Goal: Task Accomplishment & Management: Use online tool/utility

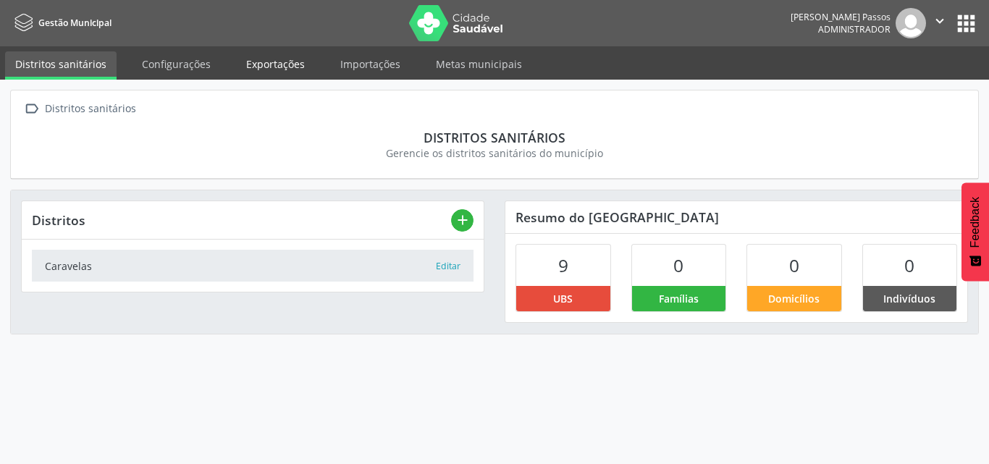
click at [292, 67] on link "Exportações" at bounding box center [275, 63] width 79 height 25
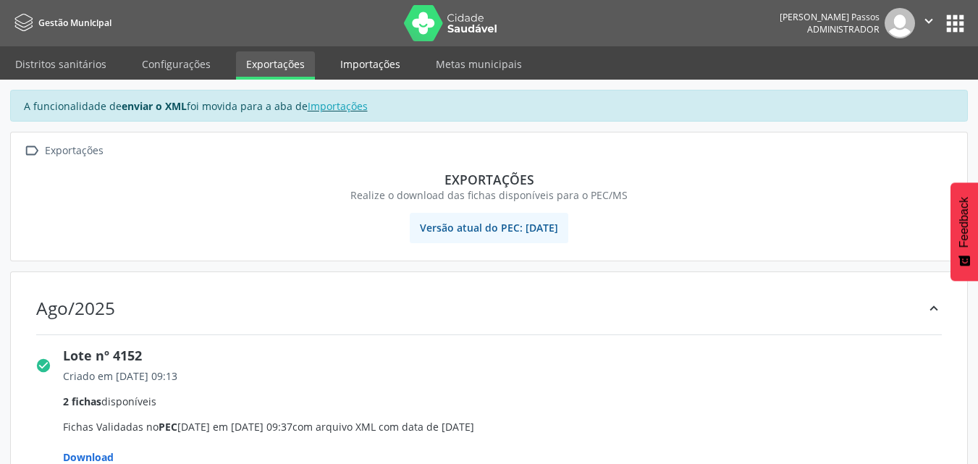
click at [361, 64] on link "Importações" at bounding box center [370, 63] width 80 height 25
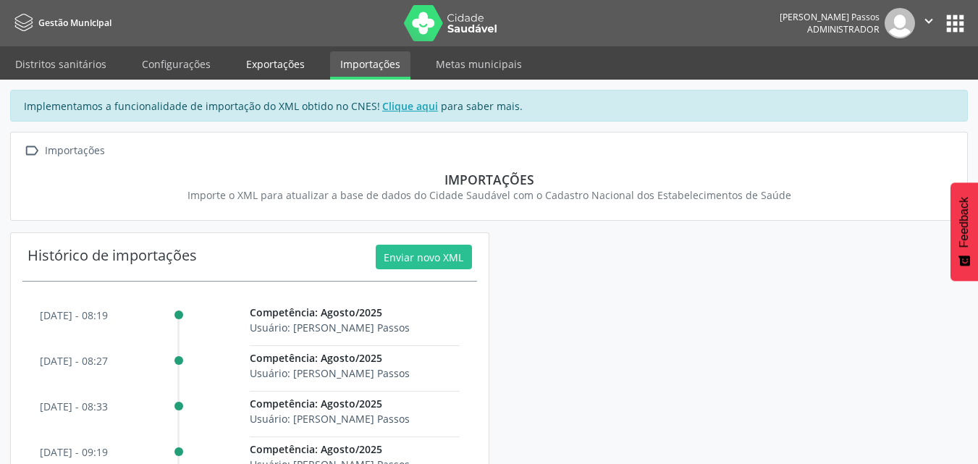
click at [256, 68] on link "Exportações" at bounding box center [275, 63] width 79 height 25
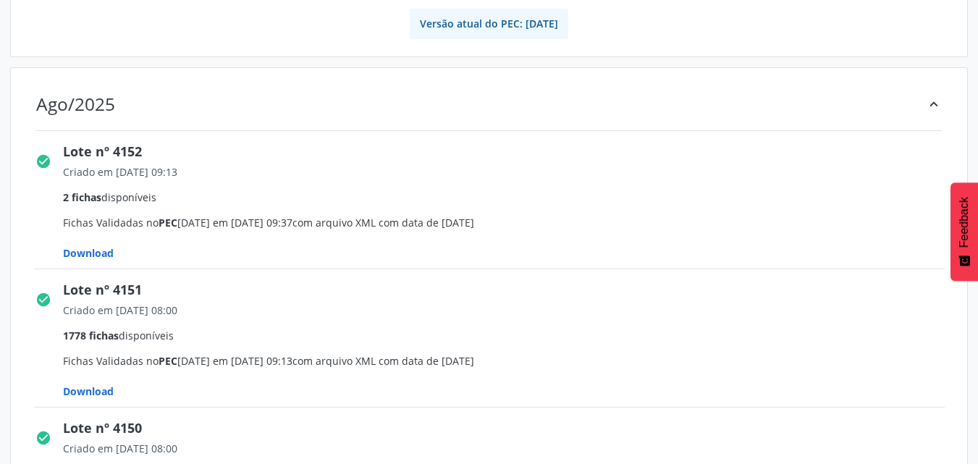
scroll to position [217, 0]
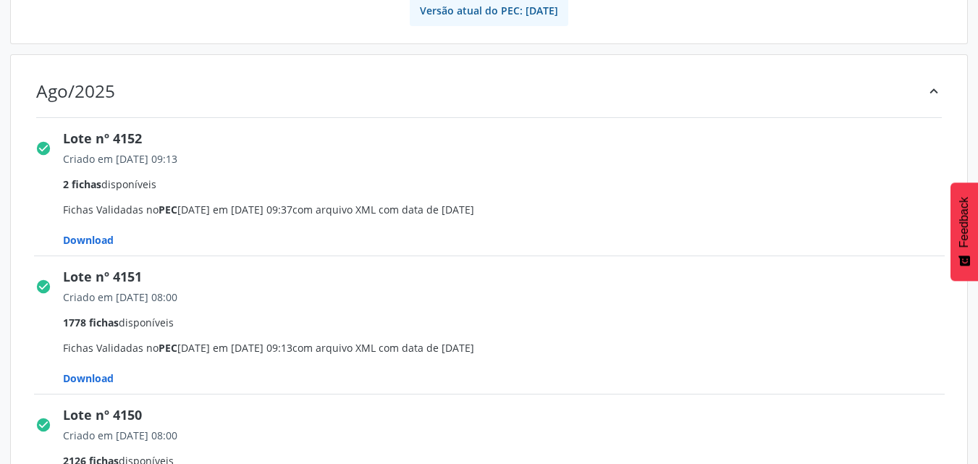
click at [82, 236] on span "Download" at bounding box center [88, 240] width 51 height 14
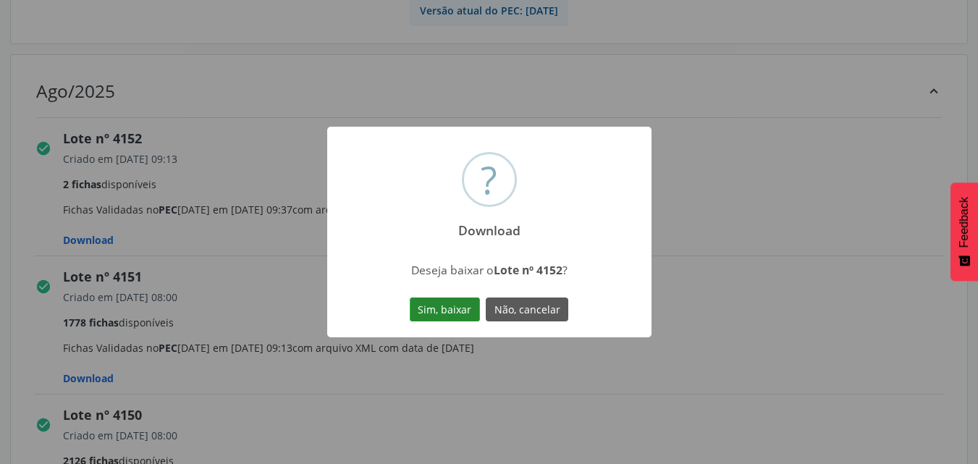
click at [442, 318] on button "Sim, baixar" at bounding box center [445, 310] width 70 height 25
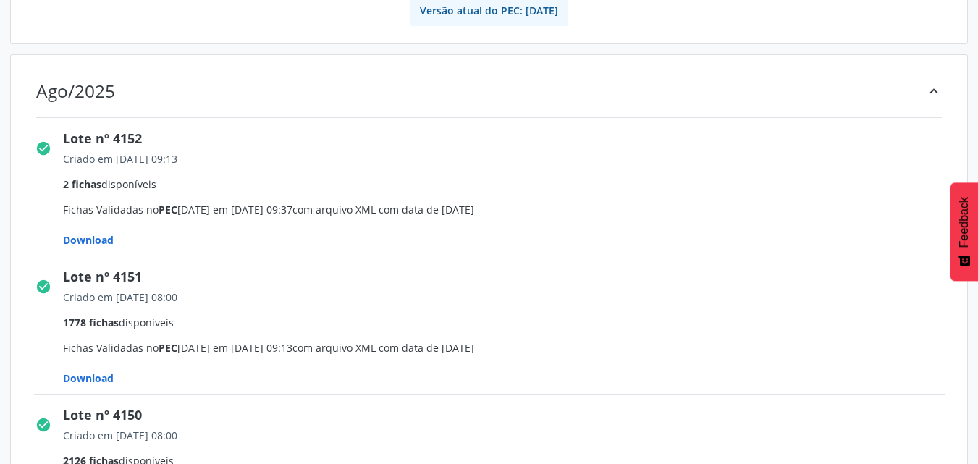
scroll to position [290, 0]
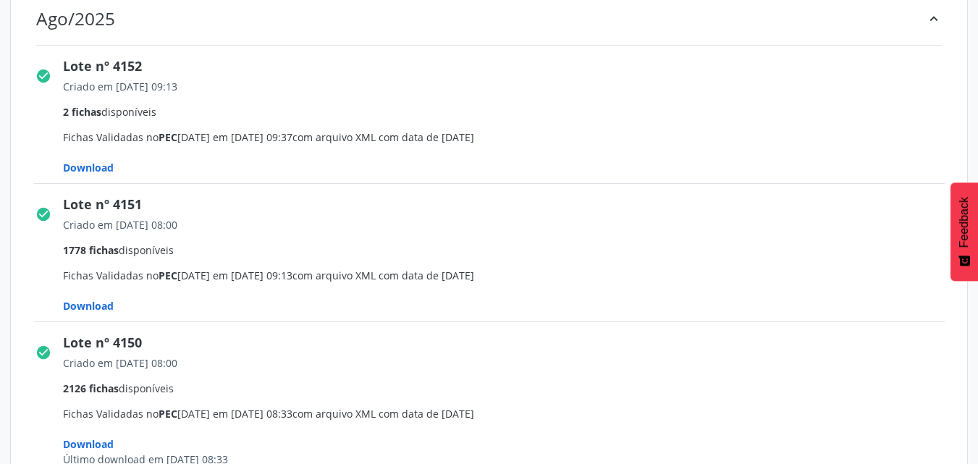
click at [78, 174] on span "Download" at bounding box center [88, 168] width 51 height 14
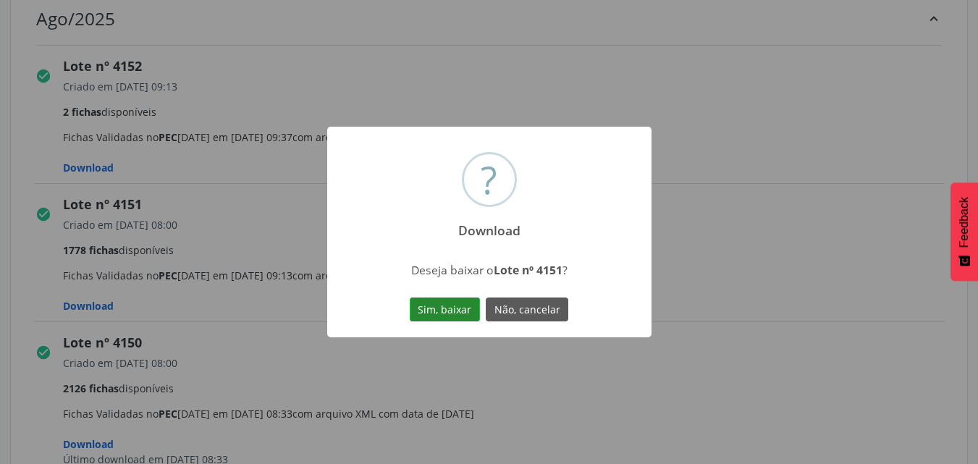
click at [466, 312] on button "Sim, baixar" at bounding box center [445, 310] width 70 height 25
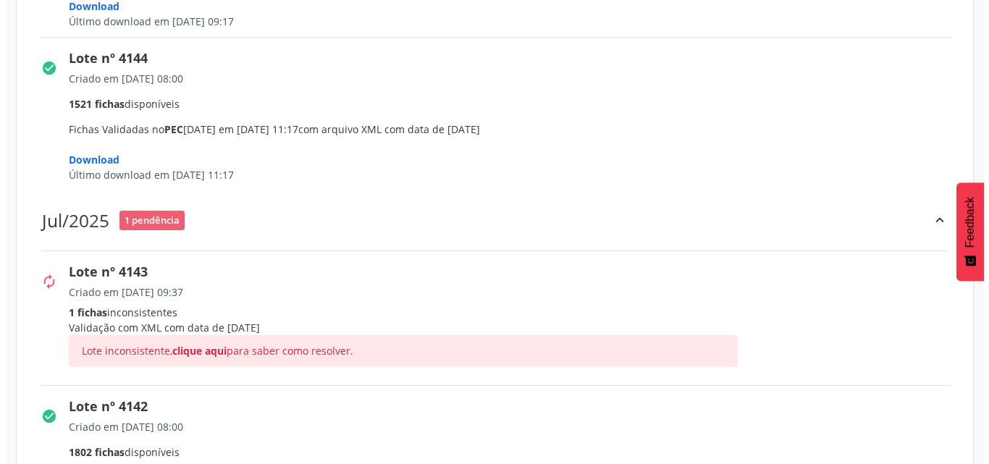
scroll to position [1520, 0]
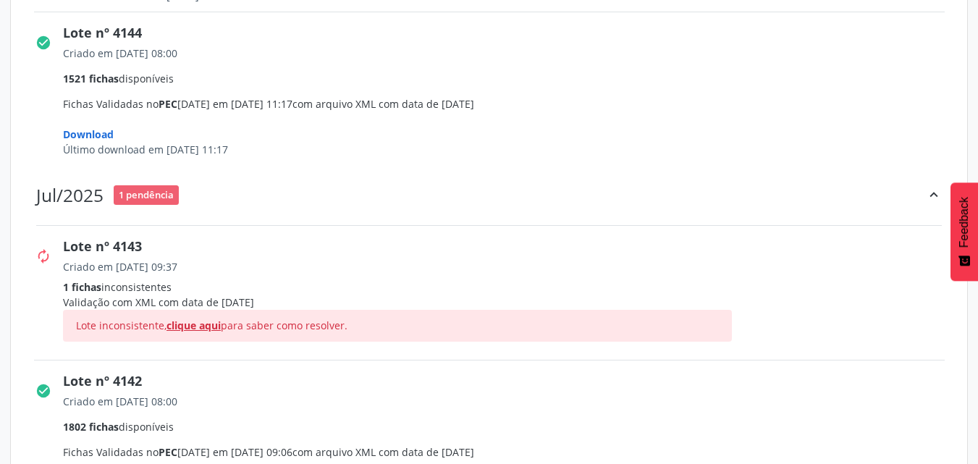
click at [206, 324] on span "clique aqui" at bounding box center [194, 326] width 54 height 14
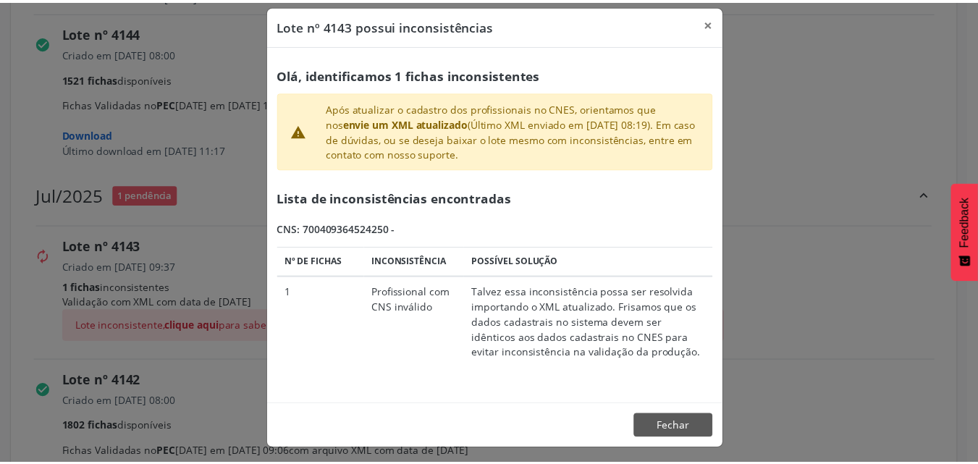
scroll to position [17, 0]
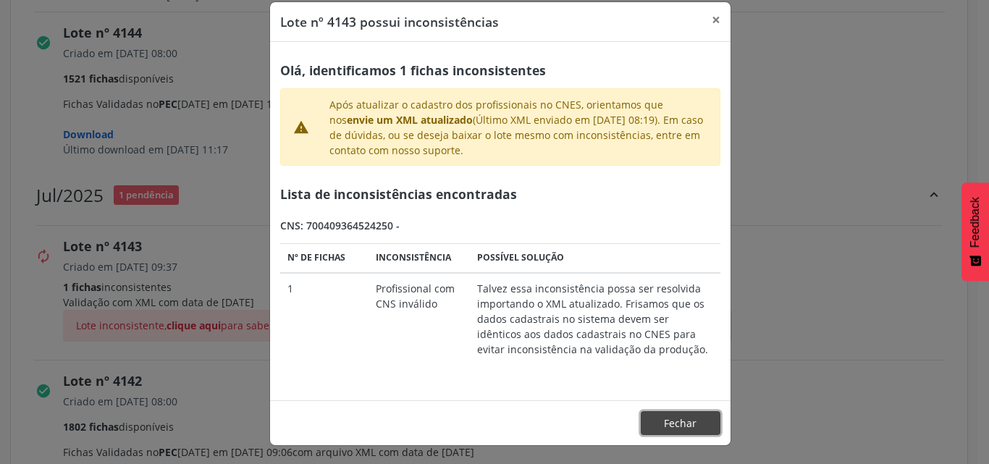
click at [670, 429] on button "Fechar" at bounding box center [681, 423] width 80 height 25
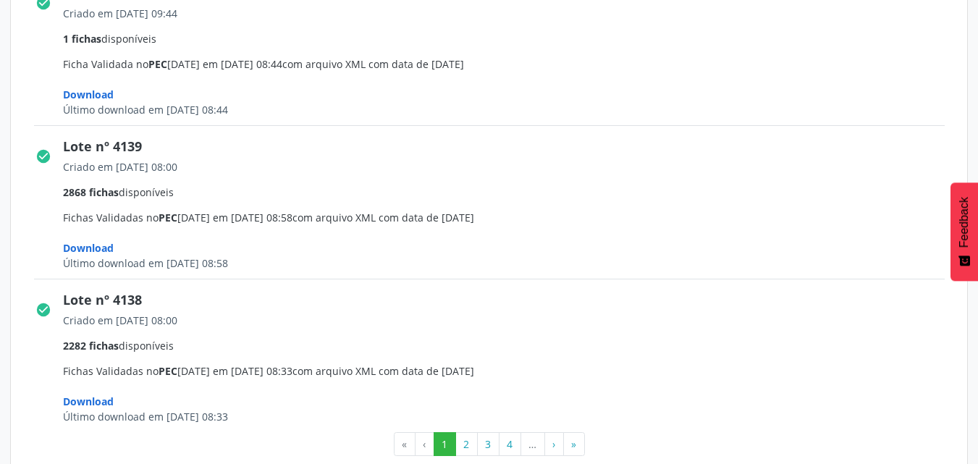
scroll to position [2239, 0]
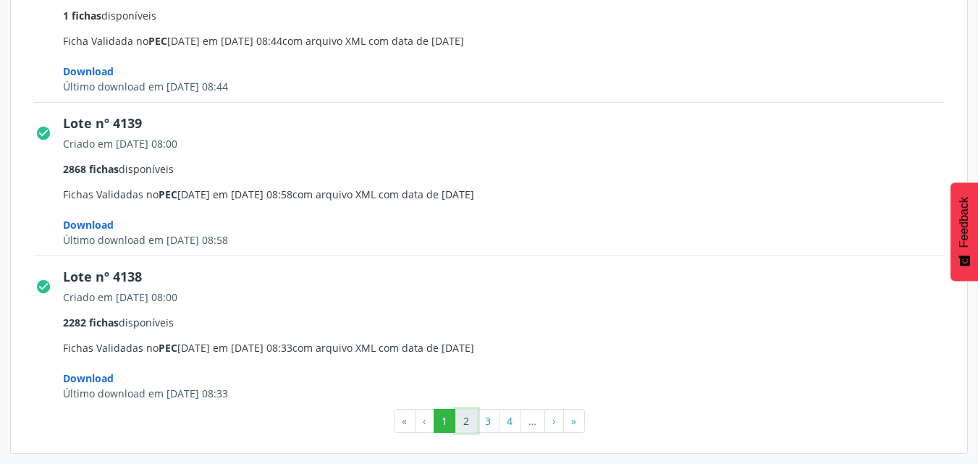
click at [458, 424] on button "2" at bounding box center [466, 421] width 22 height 25
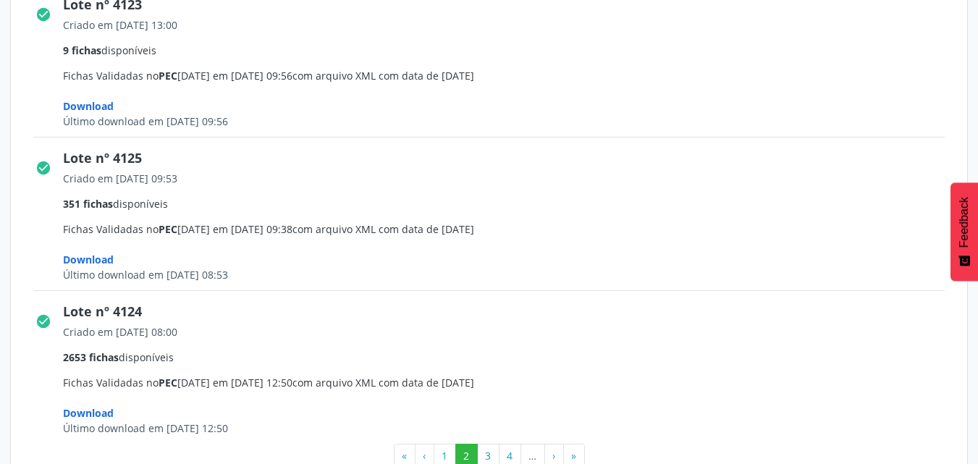
scroll to position [2280, 0]
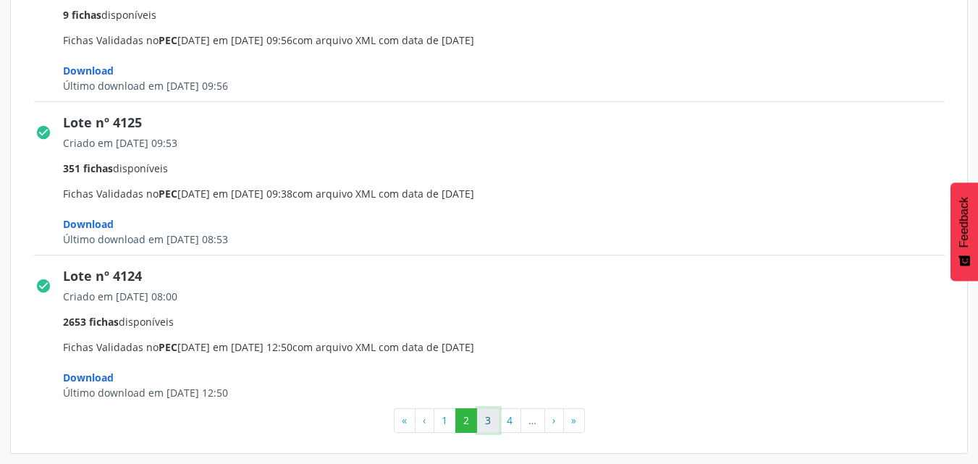
click at [484, 427] on button "3" at bounding box center [488, 420] width 22 height 25
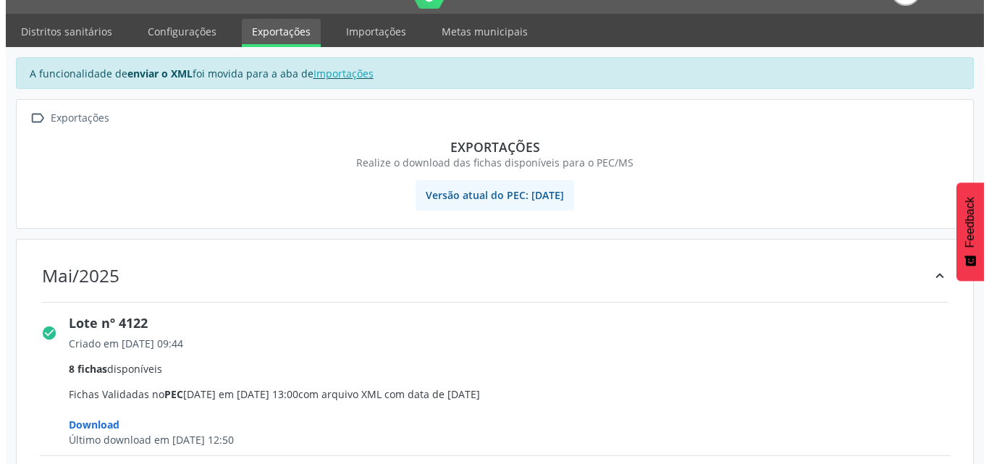
scroll to position [0, 0]
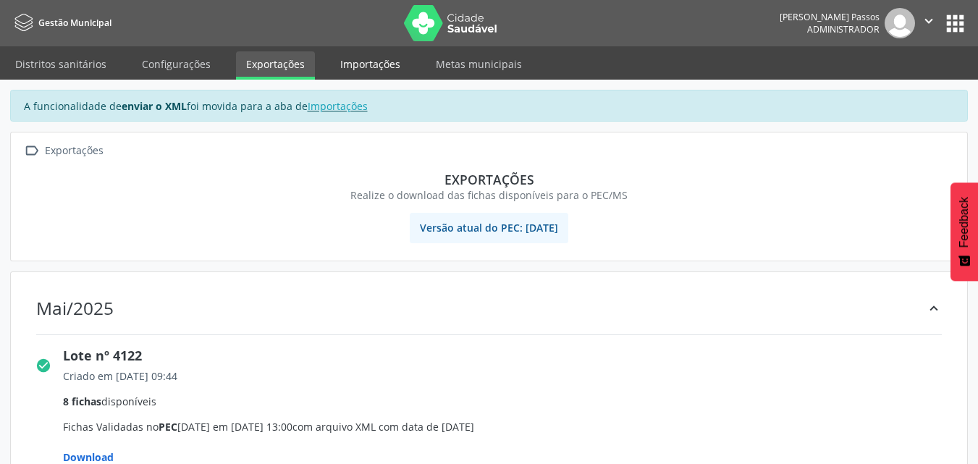
click at [363, 63] on link "Importações" at bounding box center [370, 63] width 80 height 25
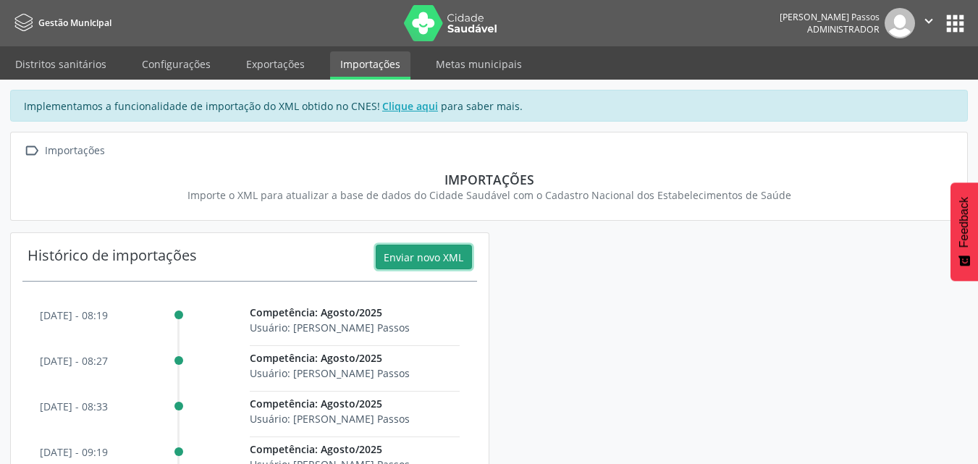
click at [448, 260] on button "Enviar novo XML" at bounding box center [424, 257] width 96 height 25
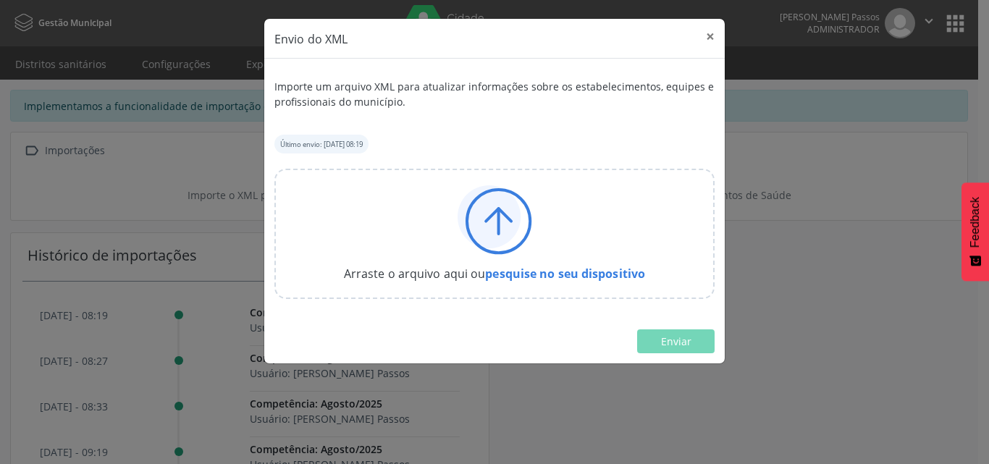
click at [526, 219] on icon at bounding box center [495, 220] width 75 height 70
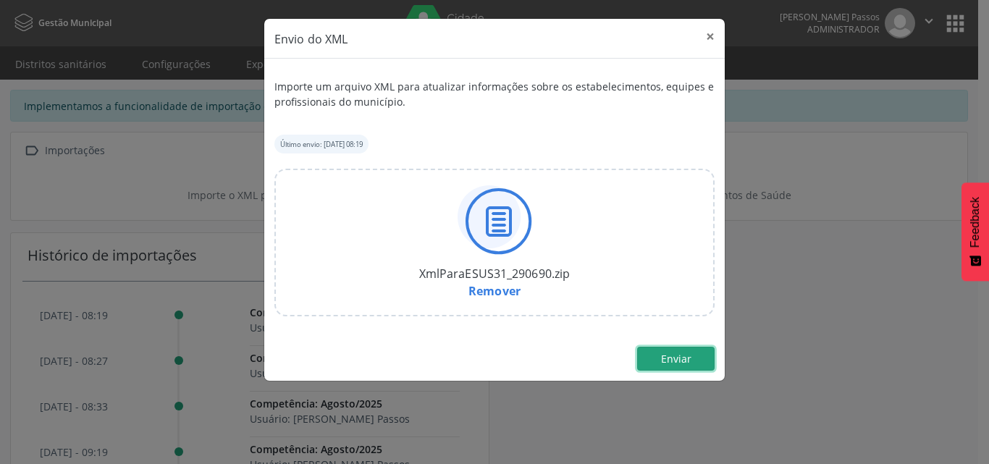
click at [691, 364] on button "Enviar" at bounding box center [675, 359] width 77 height 25
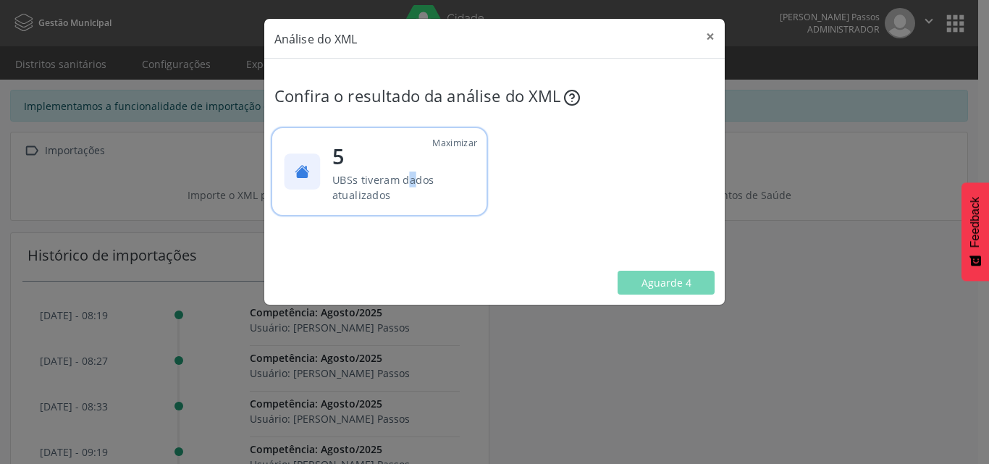
click at [370, 175] on span "UBSs tiveram dados atualizados" at bounding box center [383, 187] width 102 height 30
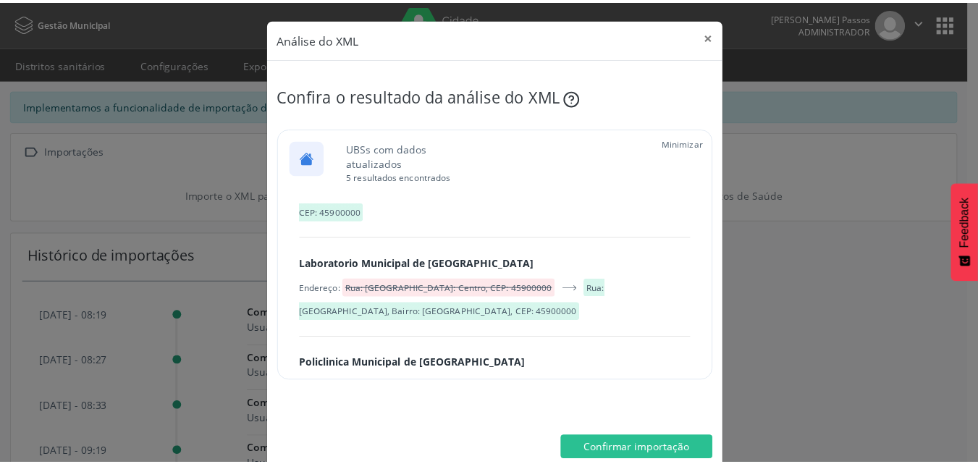
scroll to position [461, 0]
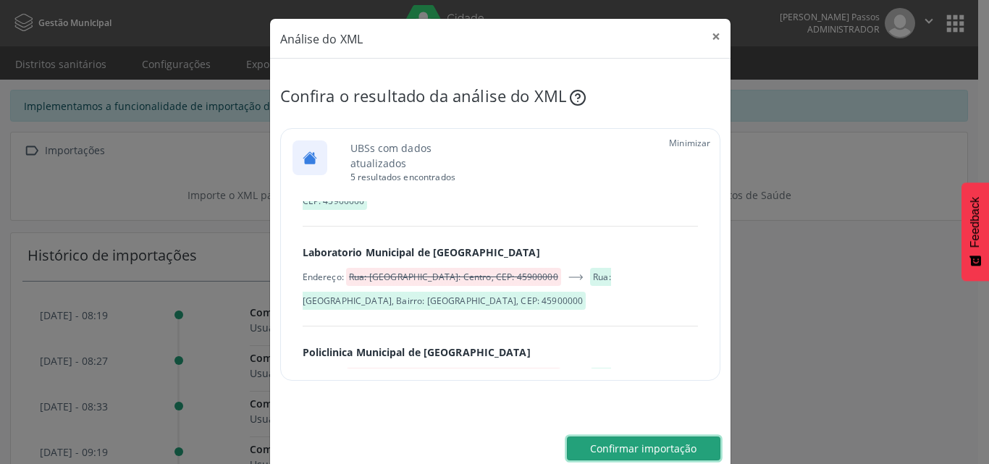
click at [639, 449] on span "Confirmar importação" at bounding box center [643, 449] width 106 height 14
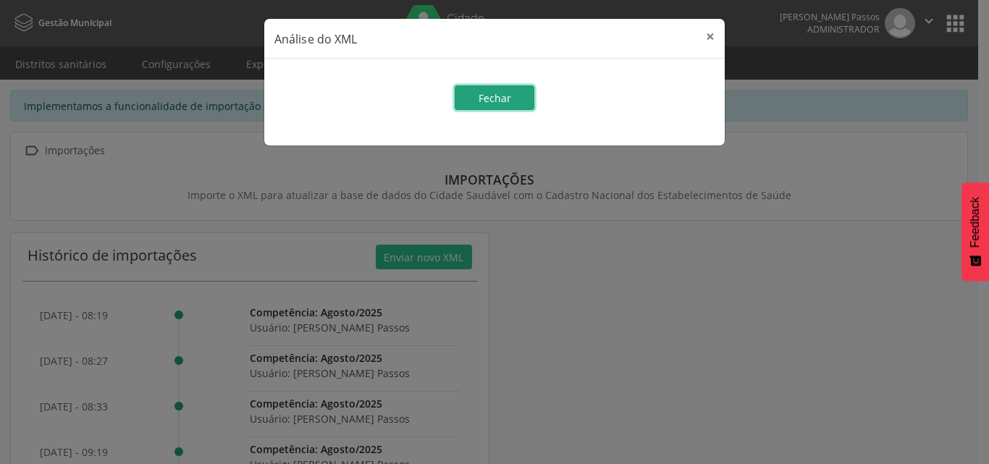
click at [521, 97] on button "Fechar" at bounding box center [495, 97] width 80 height 25
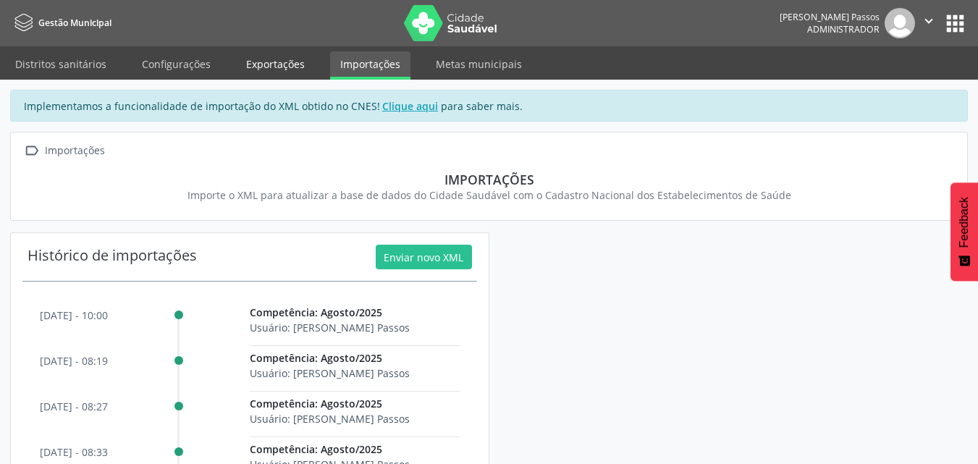
click at [290, 73] on link "Exportações" at bounding box center [275, 63] width 79 height 25
